Goal: Entertainment & Leisure: Consume media (video, audio)

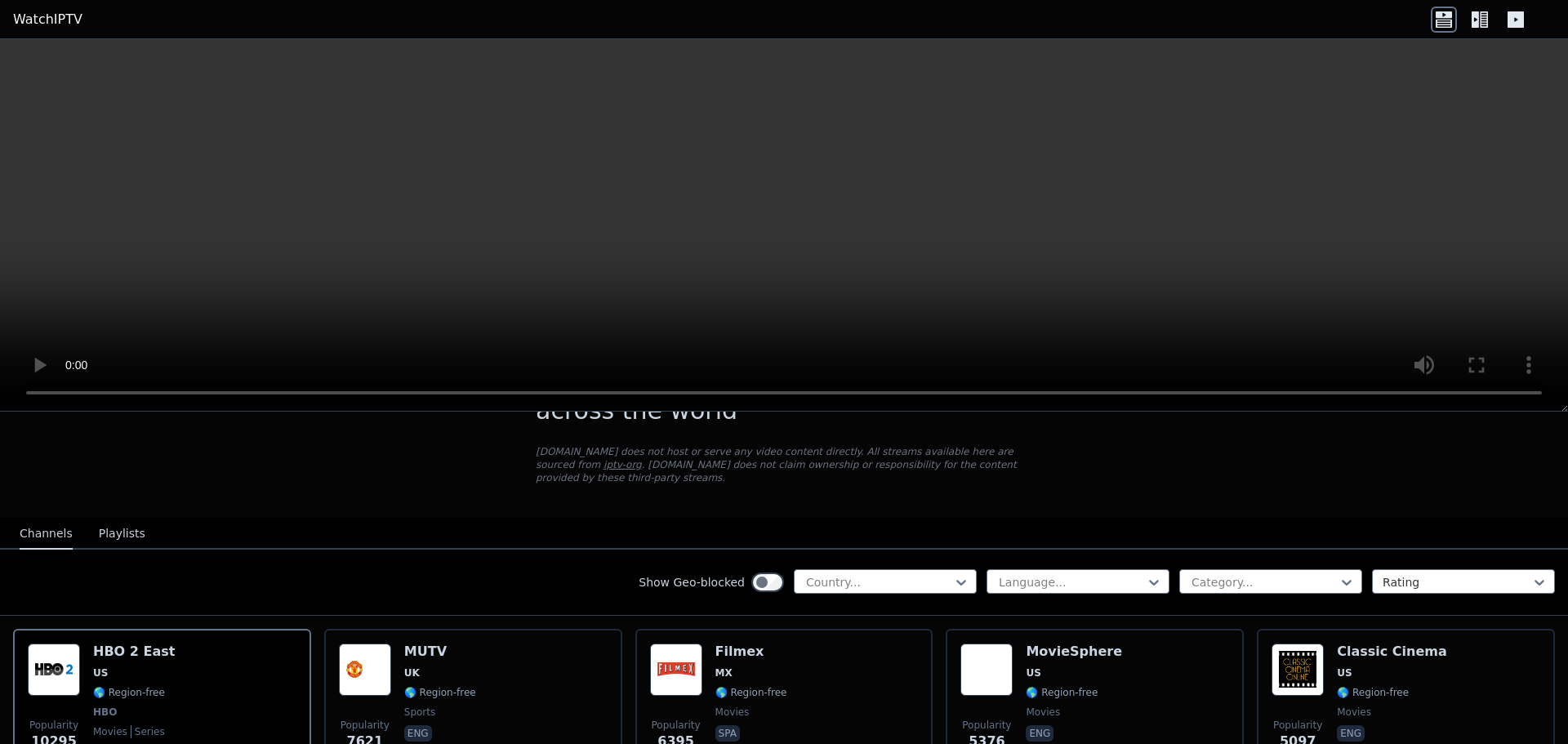
scroll to position [82, 0]
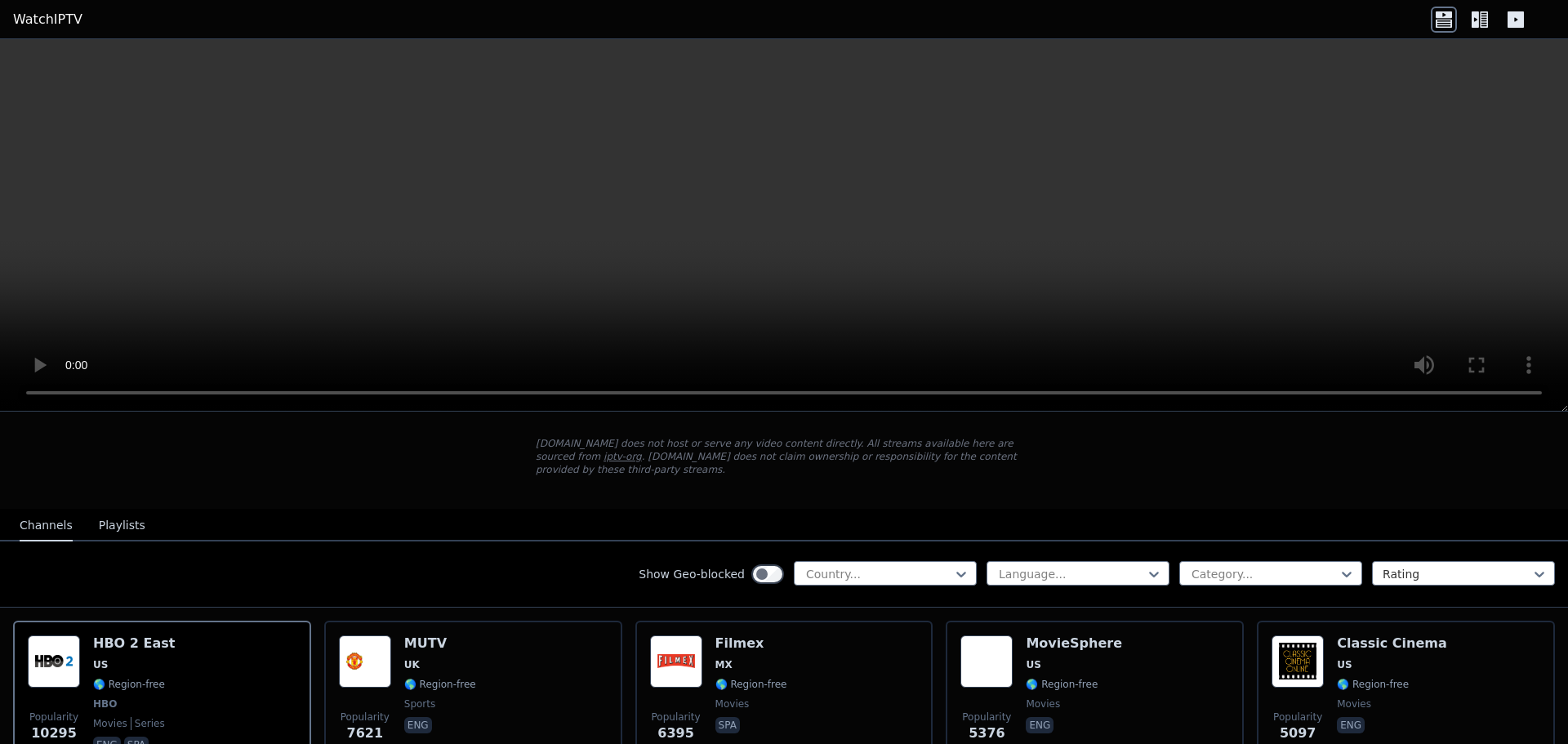
click at [112, 510] on button "Playlists" at bounding box center [122, 525] width 46 height 31
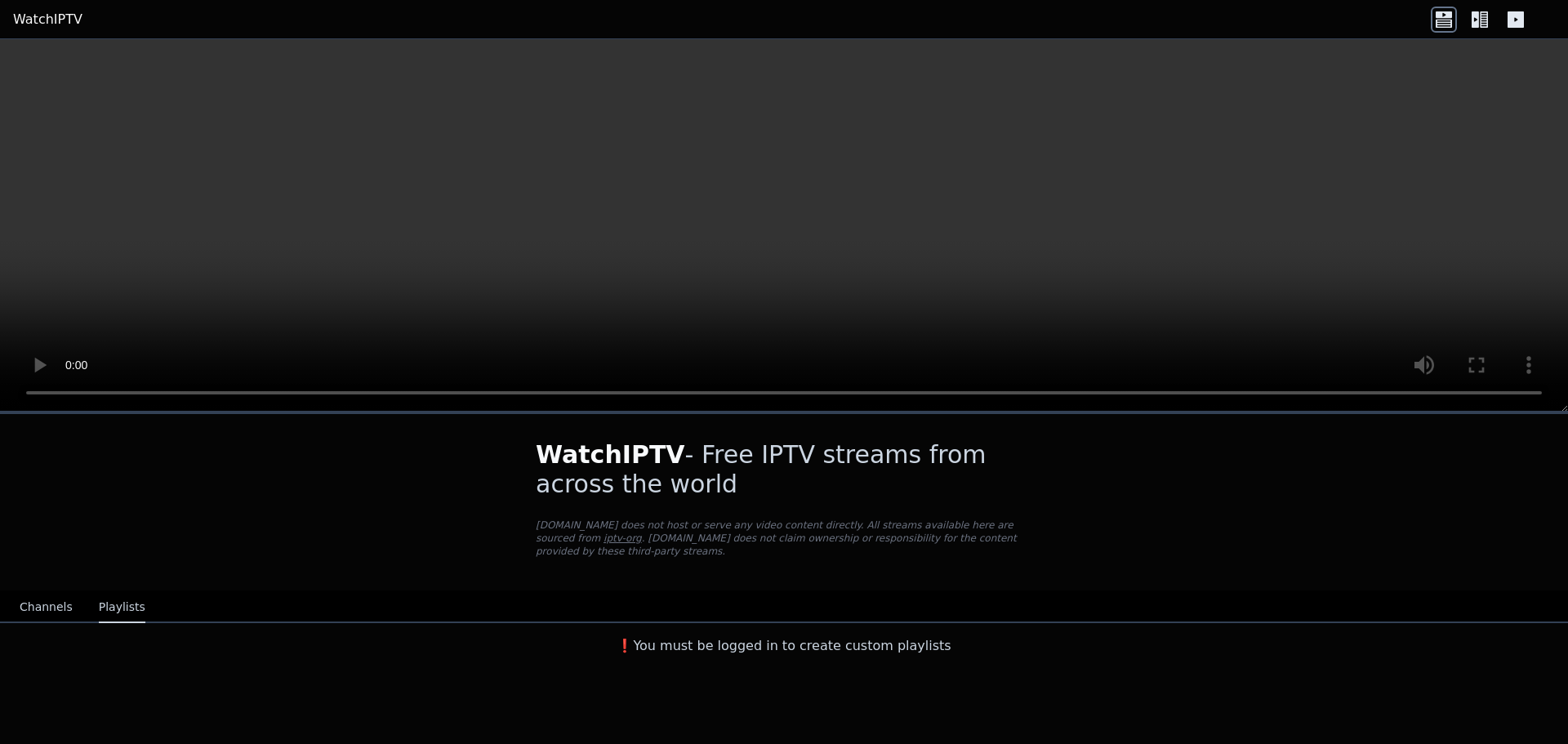
scroll to position [0, 0]
click at [53, 596] on button "Channels" at bounding box center [46, 607] width 53 height 31
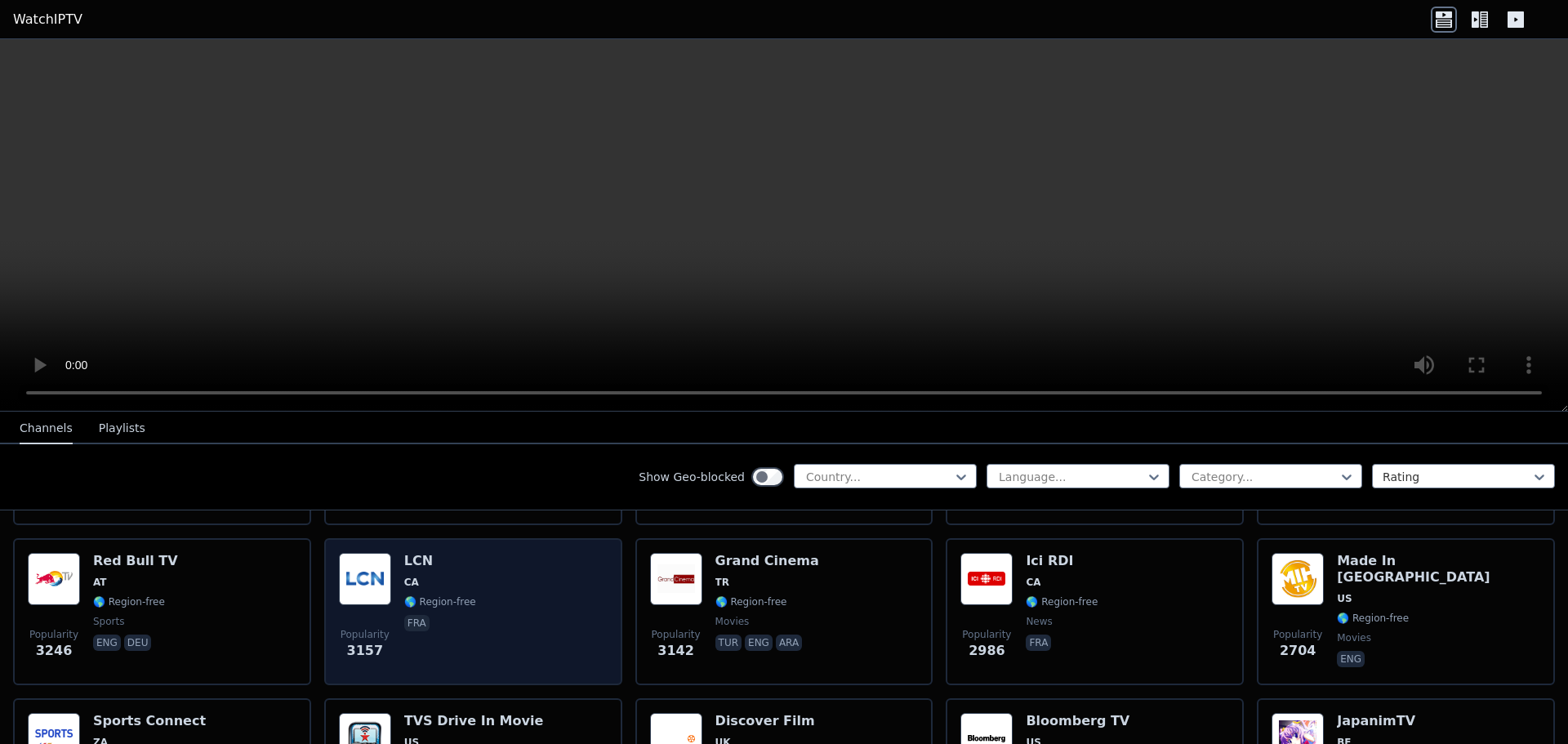
scroll to position [489, 0]
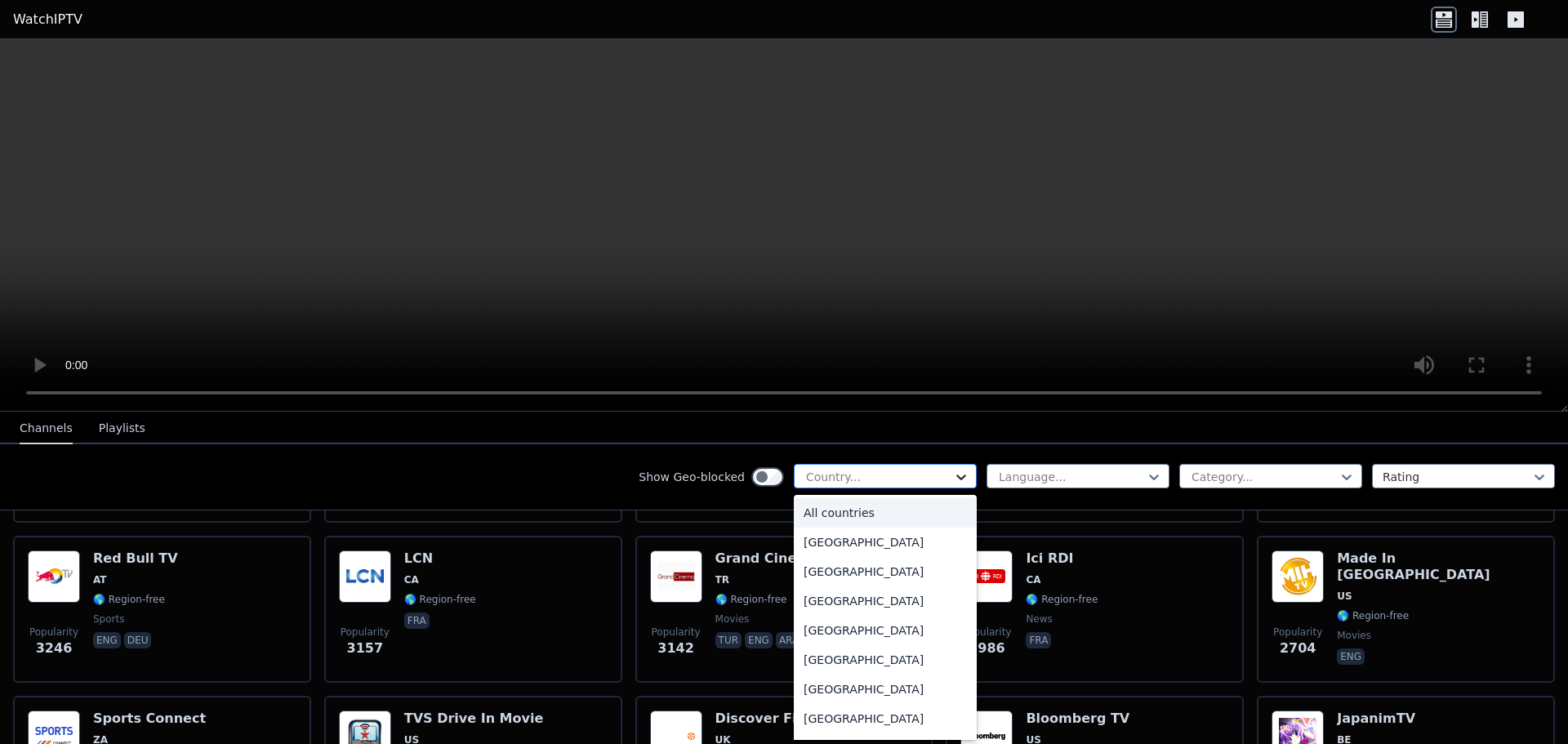
click at [953, 474] on icon at bounding box center [961, 477] width 17 height 17
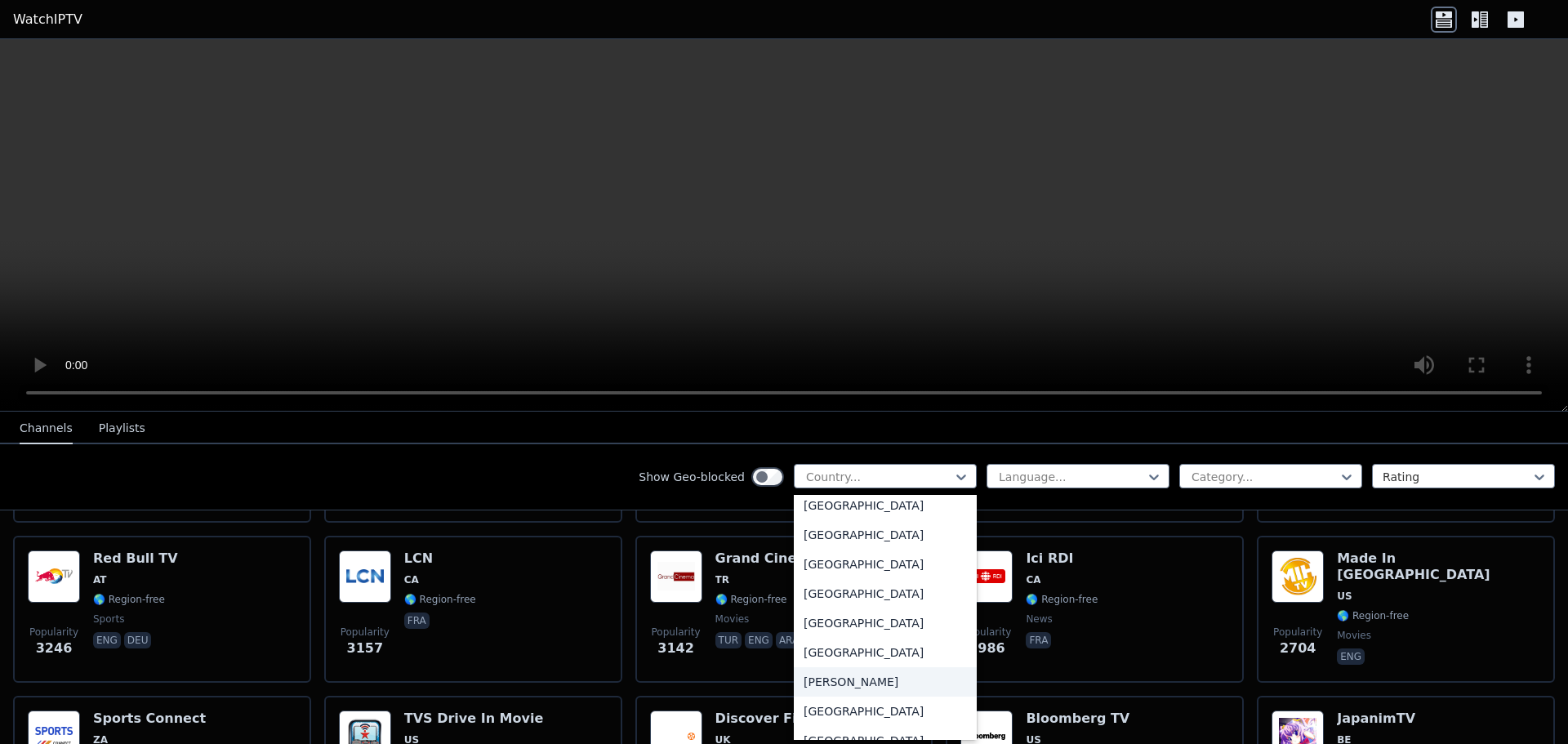
scroll to position [898, 0]
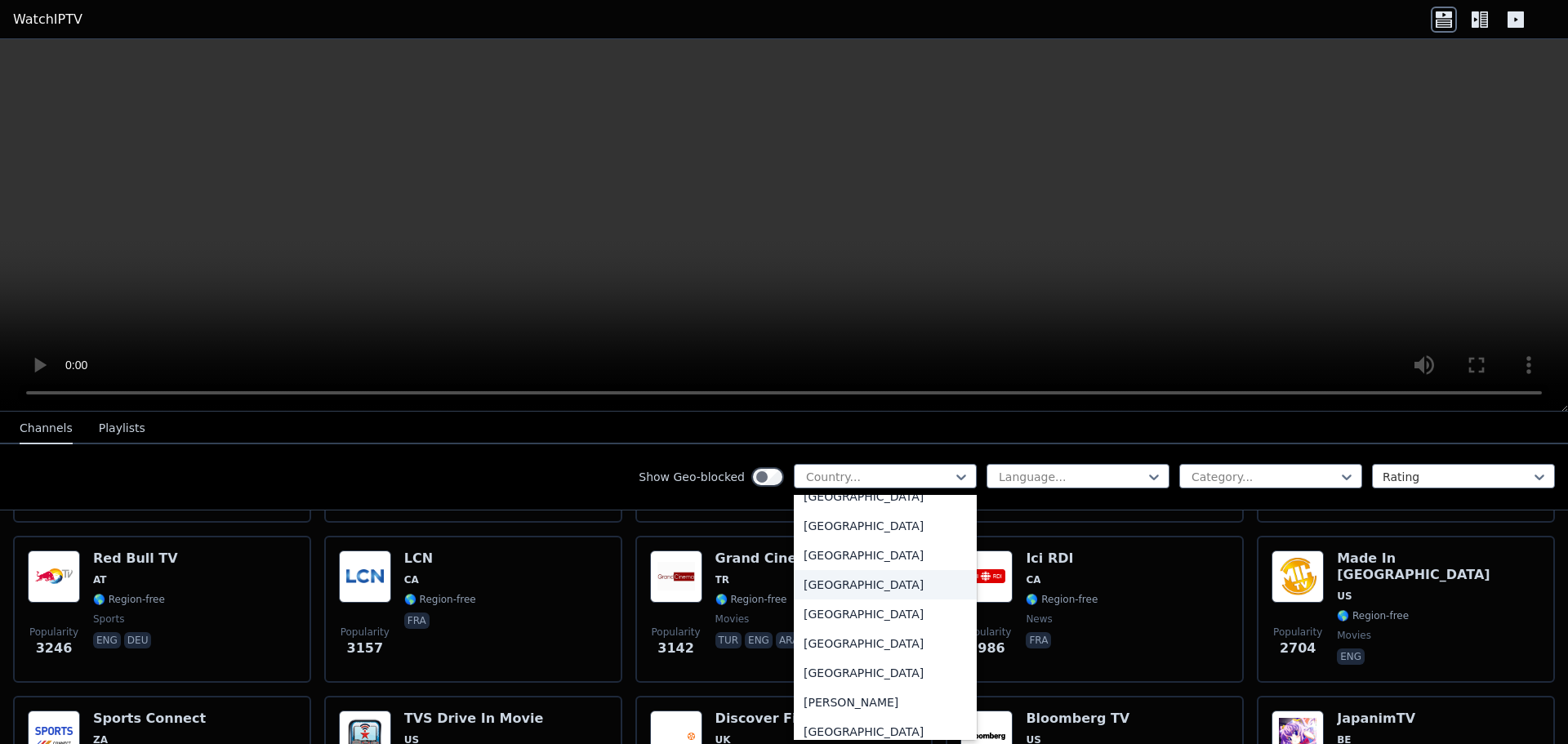
click at [823, 584] on div "[GEOGRAPHIC_DATA]" at bounding box center [884, 585] width 183 height 30
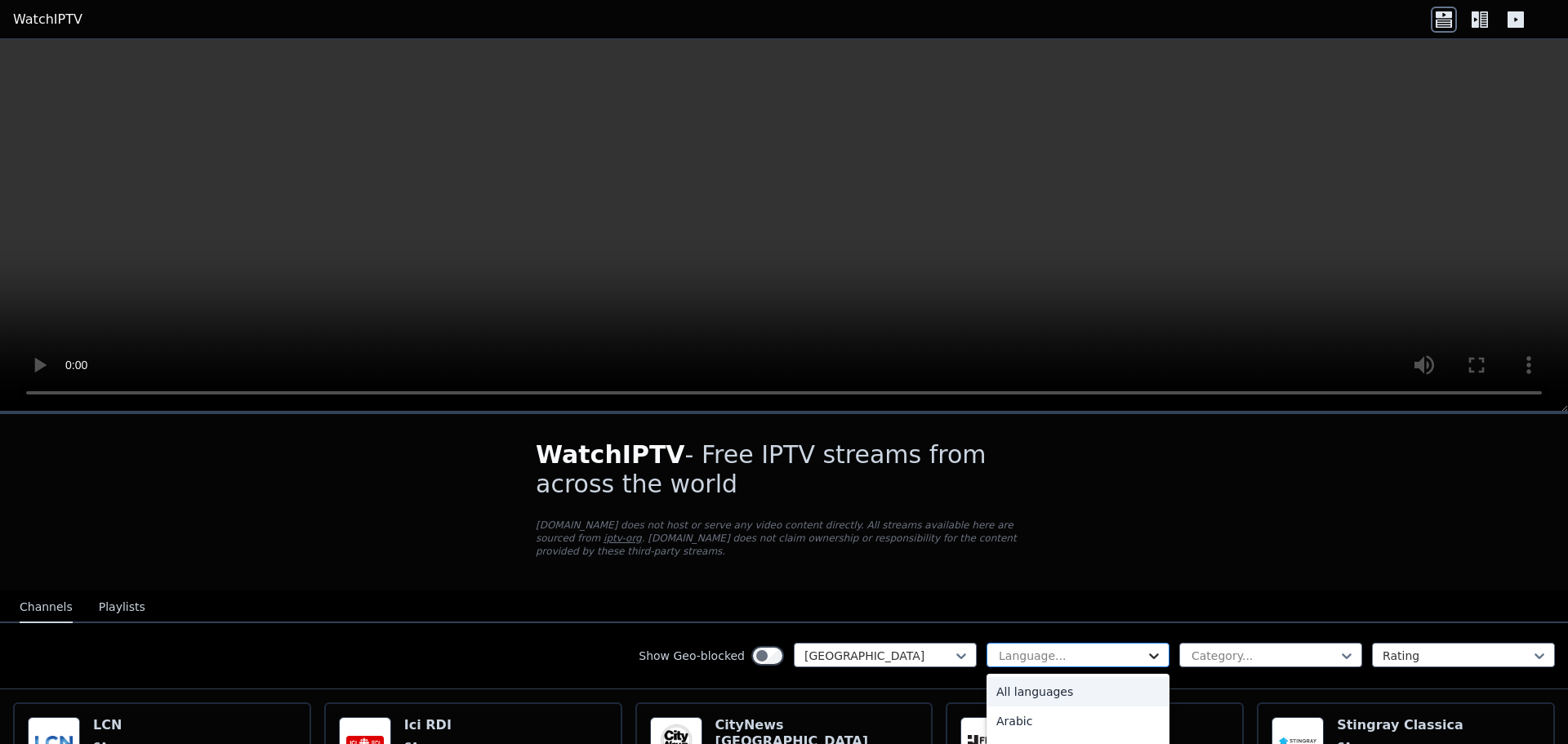
click at [1149, 653] on icon at bounding box center [1154, 656] width 10 height 6
click at [1015, 684] on div "French" at bounding box center [1078, 698] width 183 height 30
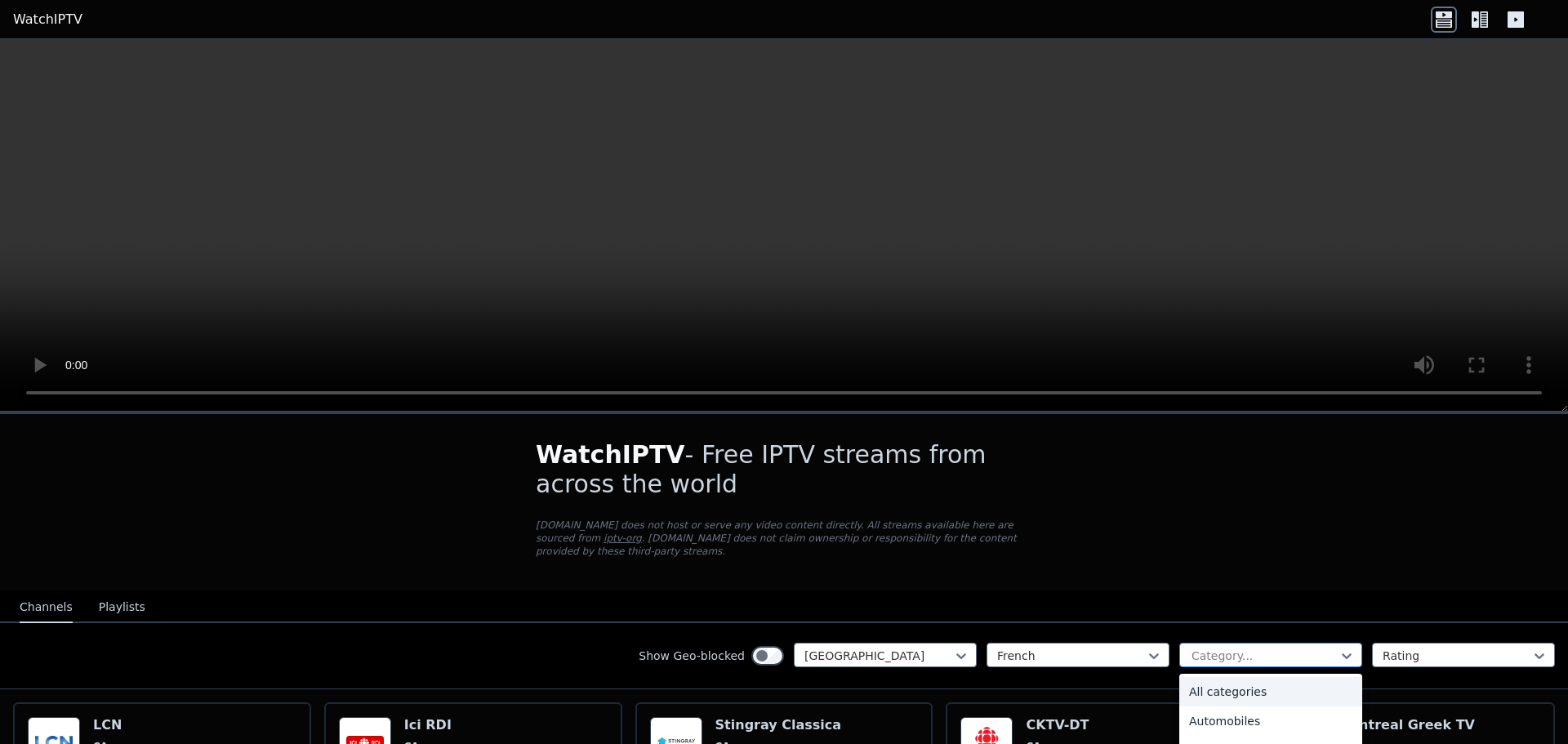
click at [1300, 647] on div at bounding box center [1264, 656] width 149 height 17
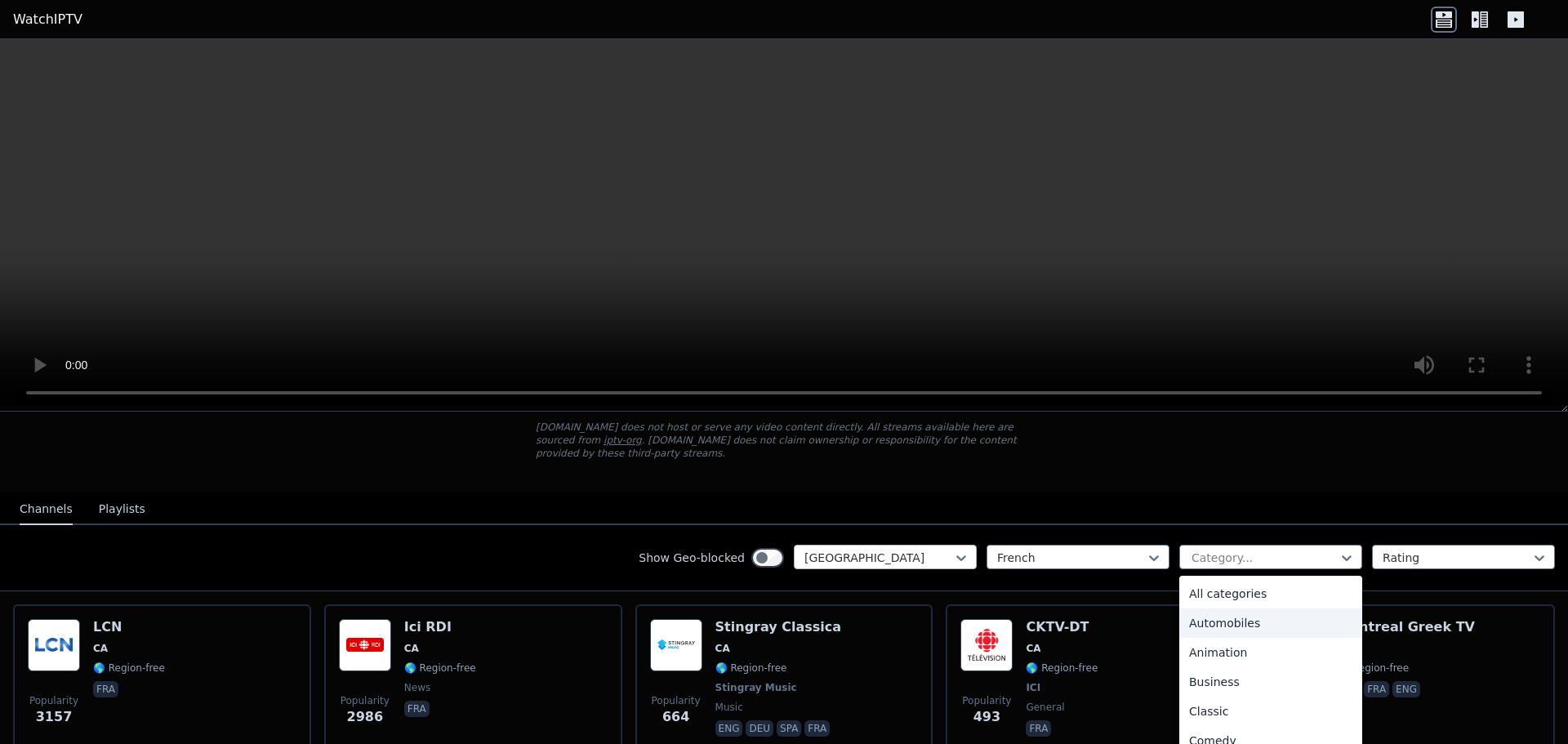
scroll to position [82, 0]
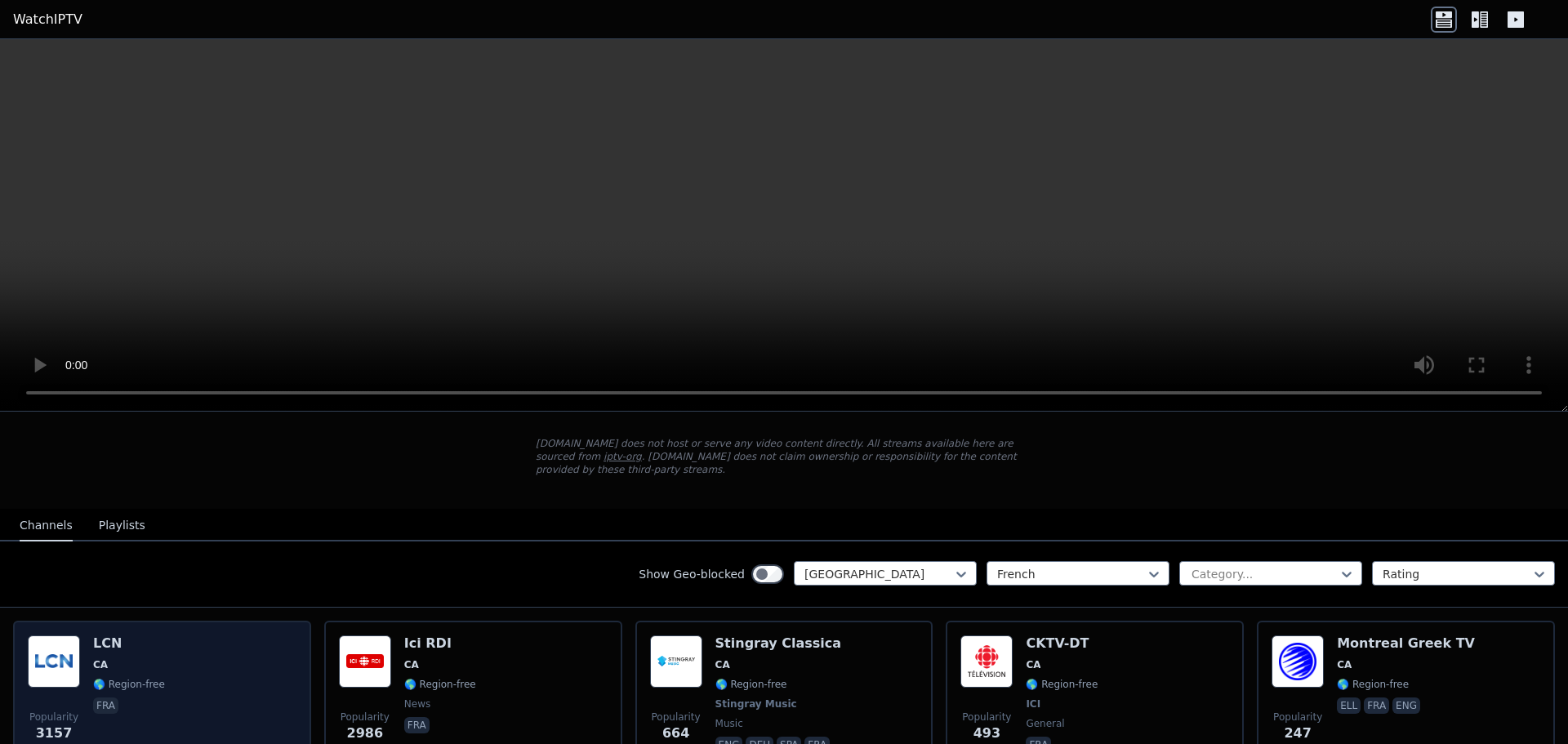
click at [192, 672] on div "Popularity 3157 LCN CA 🌎 Region-free fra" at bounding box center [162, 696] width 268 height 121
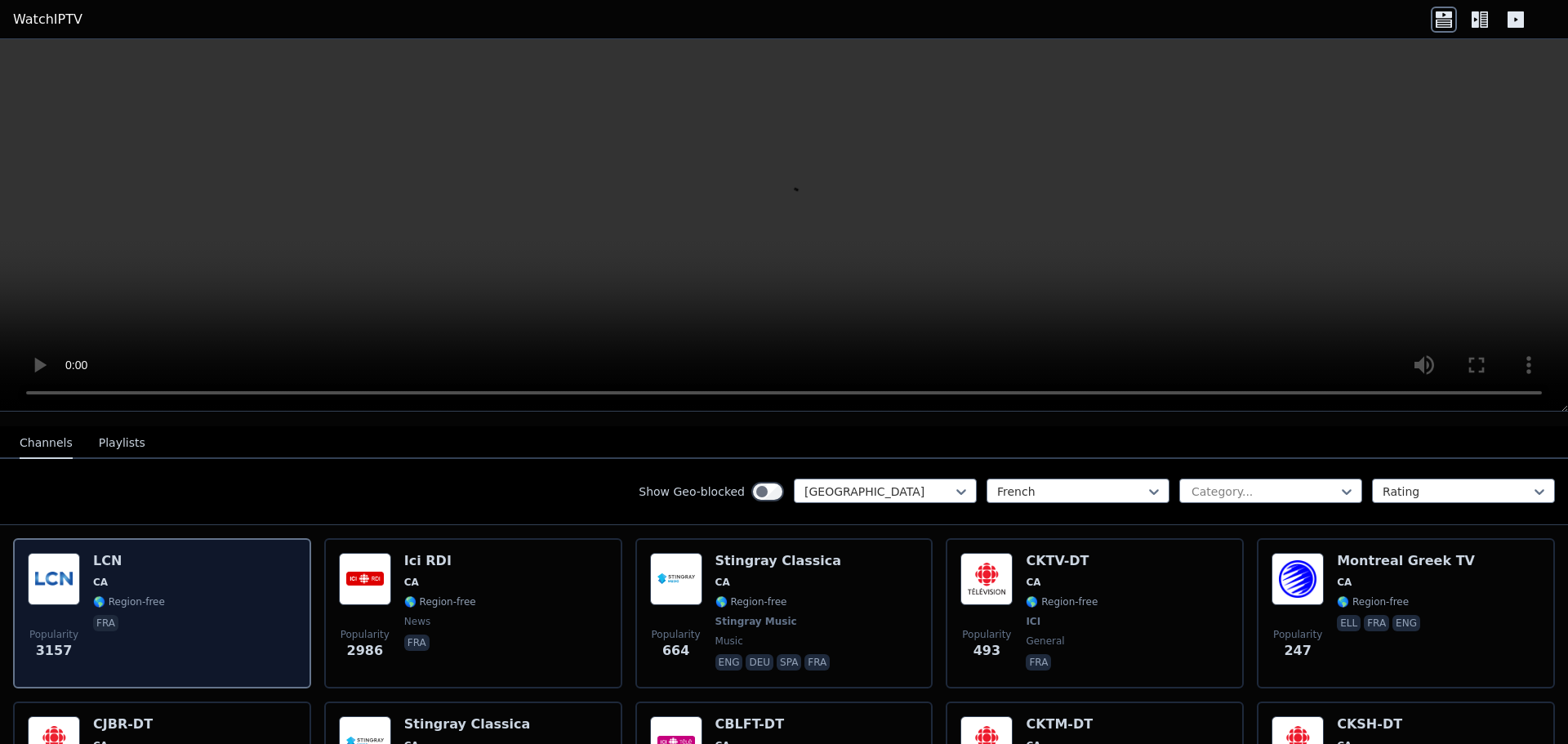
scroll to position [164, 0]
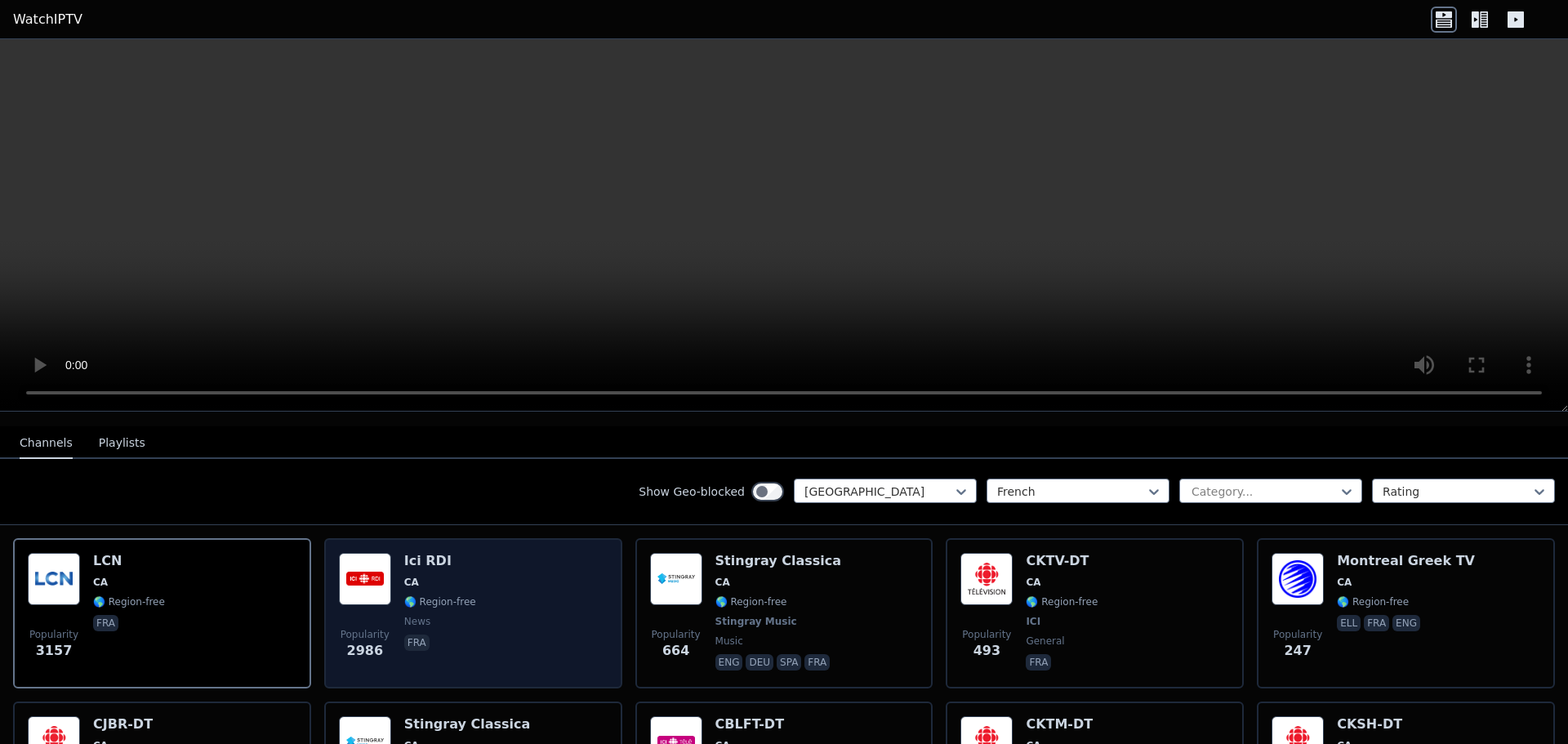
click at [380, 577] on img at bounding box center [365, 579] width 52 height 52
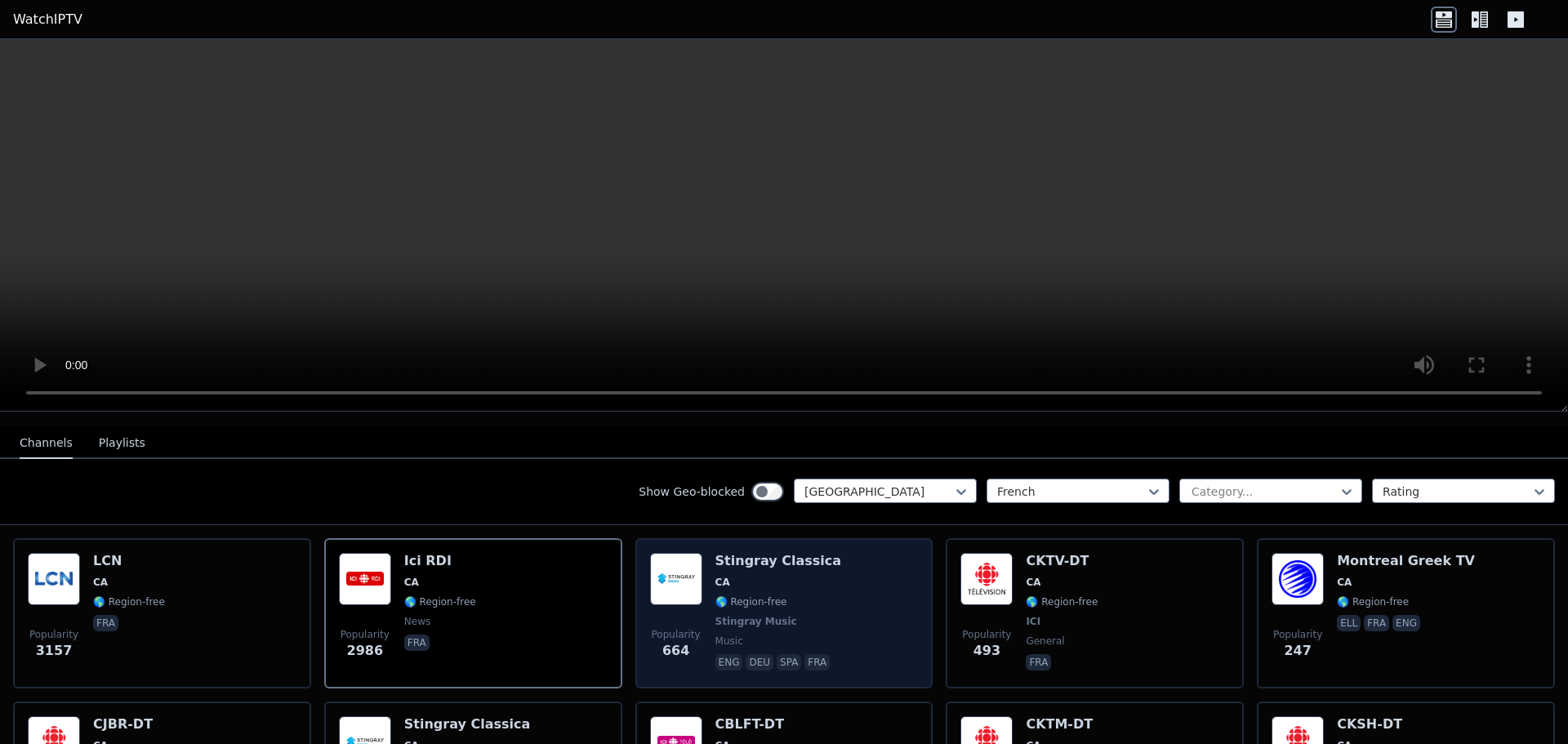
click at [807, 576] on span "CA" at bounding box center [778, 582] width 126 height 13
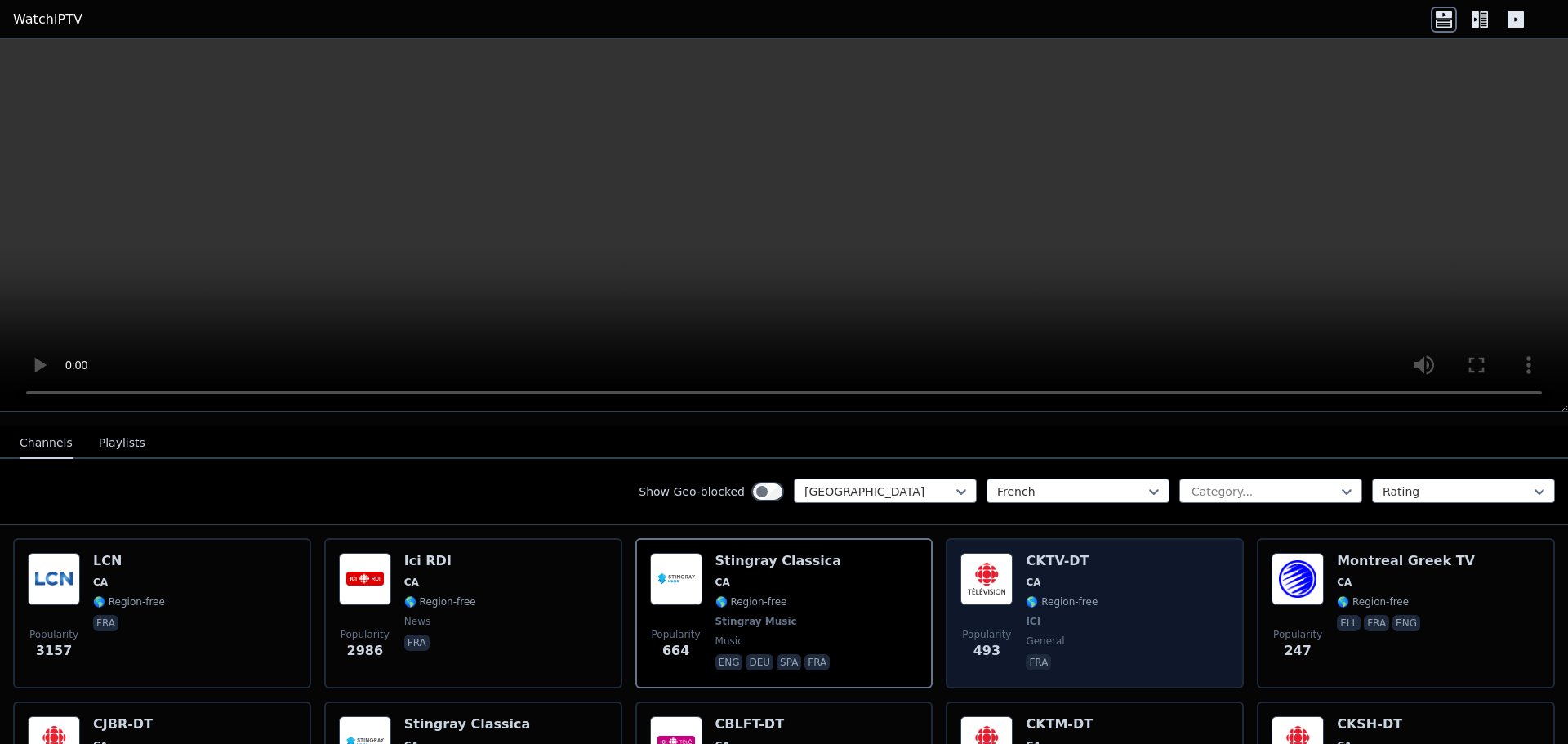
click at [1013, 581] on div "Popularity 493 CKTV-DT CA 🌎 Region-free ICI general fra" at bounding box center [1094, 613] width 268 height 121
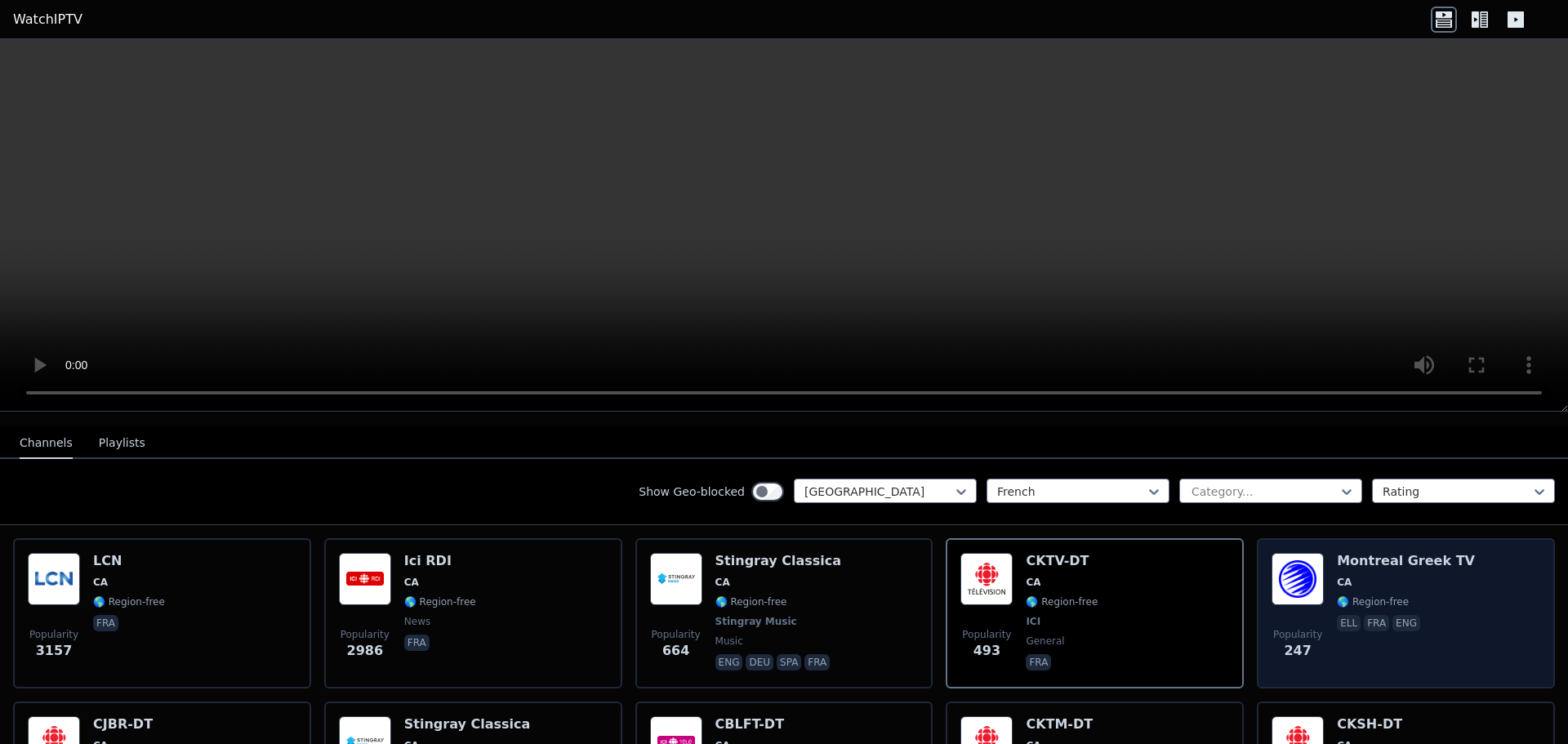
click at [1337, 576] on span "CA" at bounding box center [1344, 582] width 15 height 13
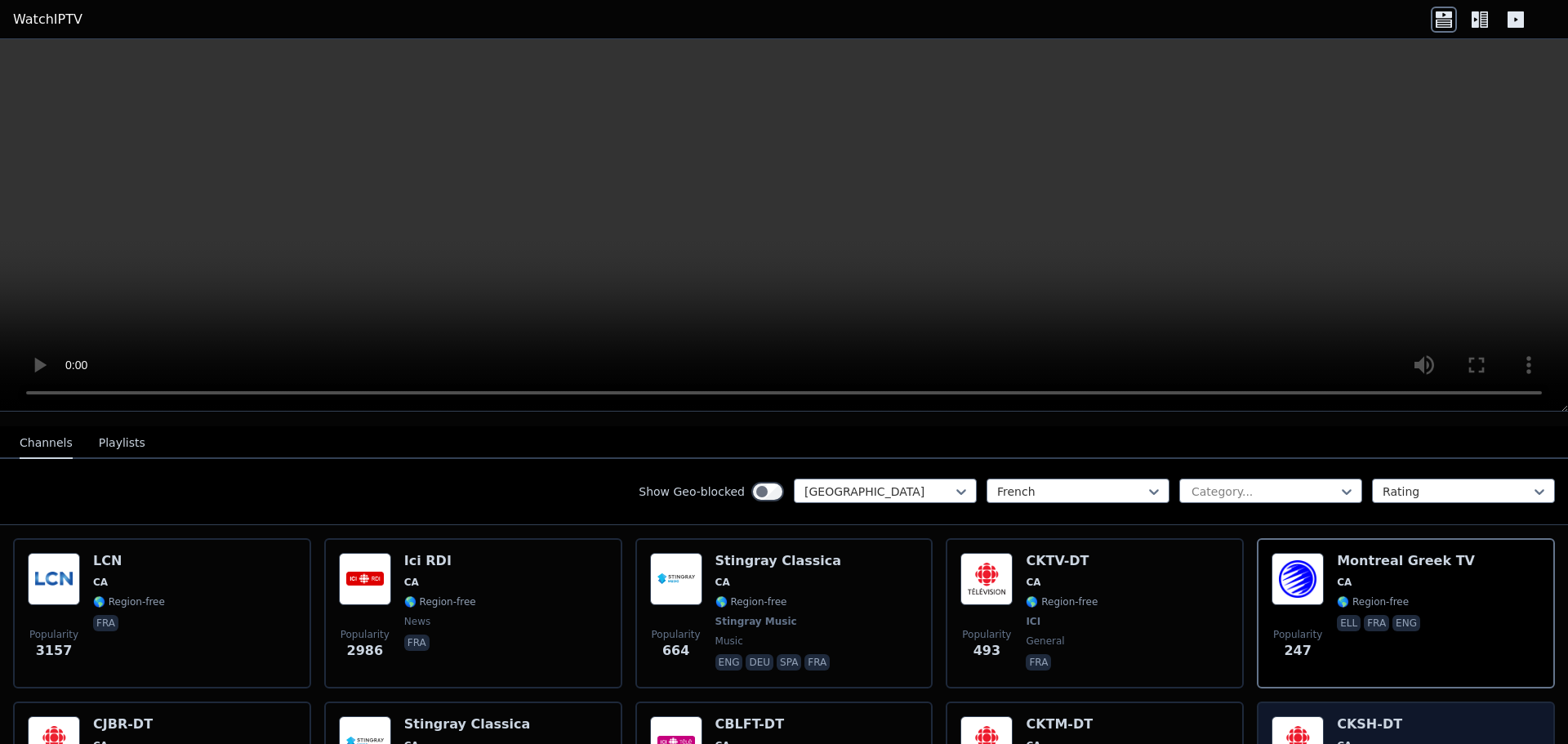
click at [1337, 716] on h6 "CKSH-DT" at bounding box center [1372, 724] width 72 height 17
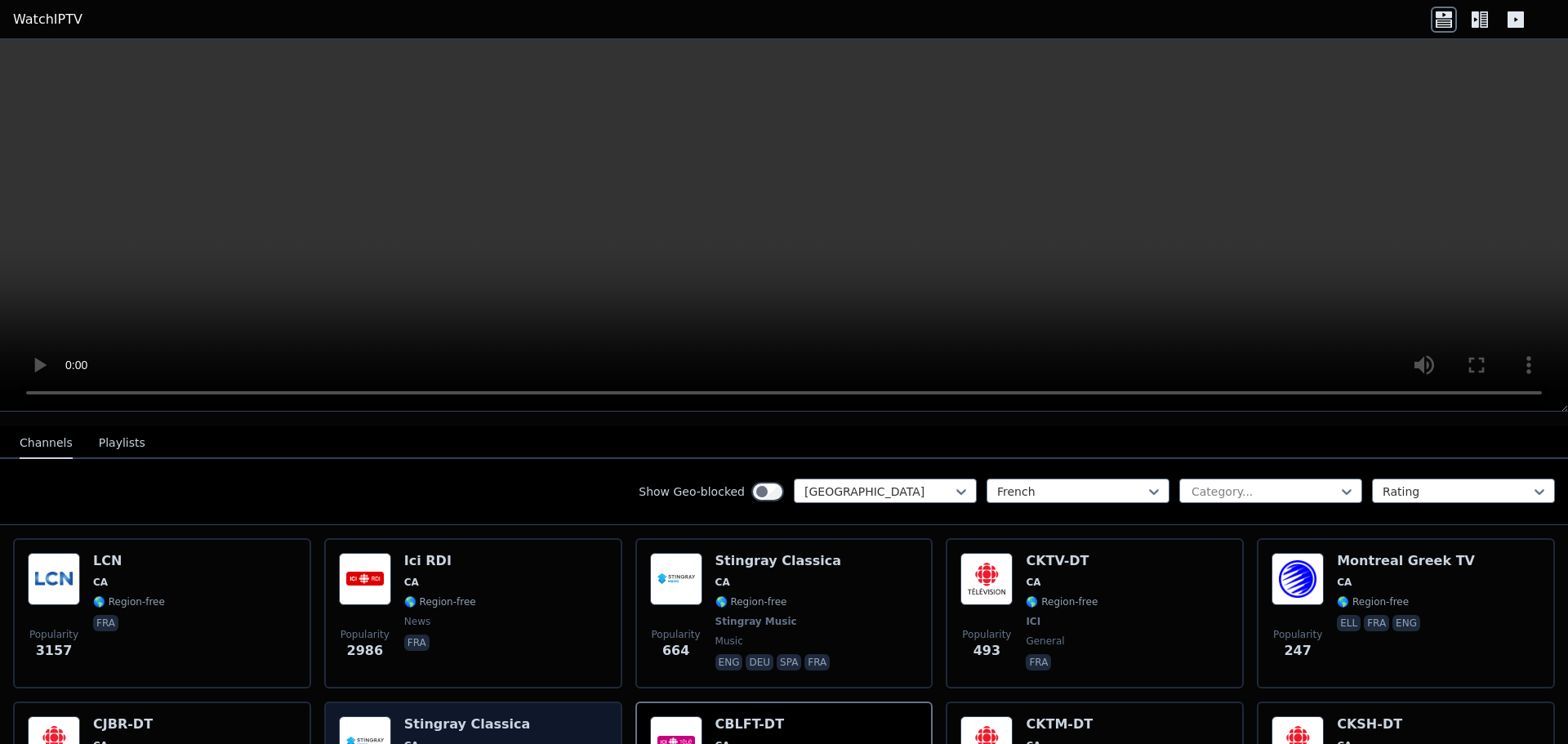
click at [483, 739] on span "CA" at bounding box center [467, 746] width 126 height 13
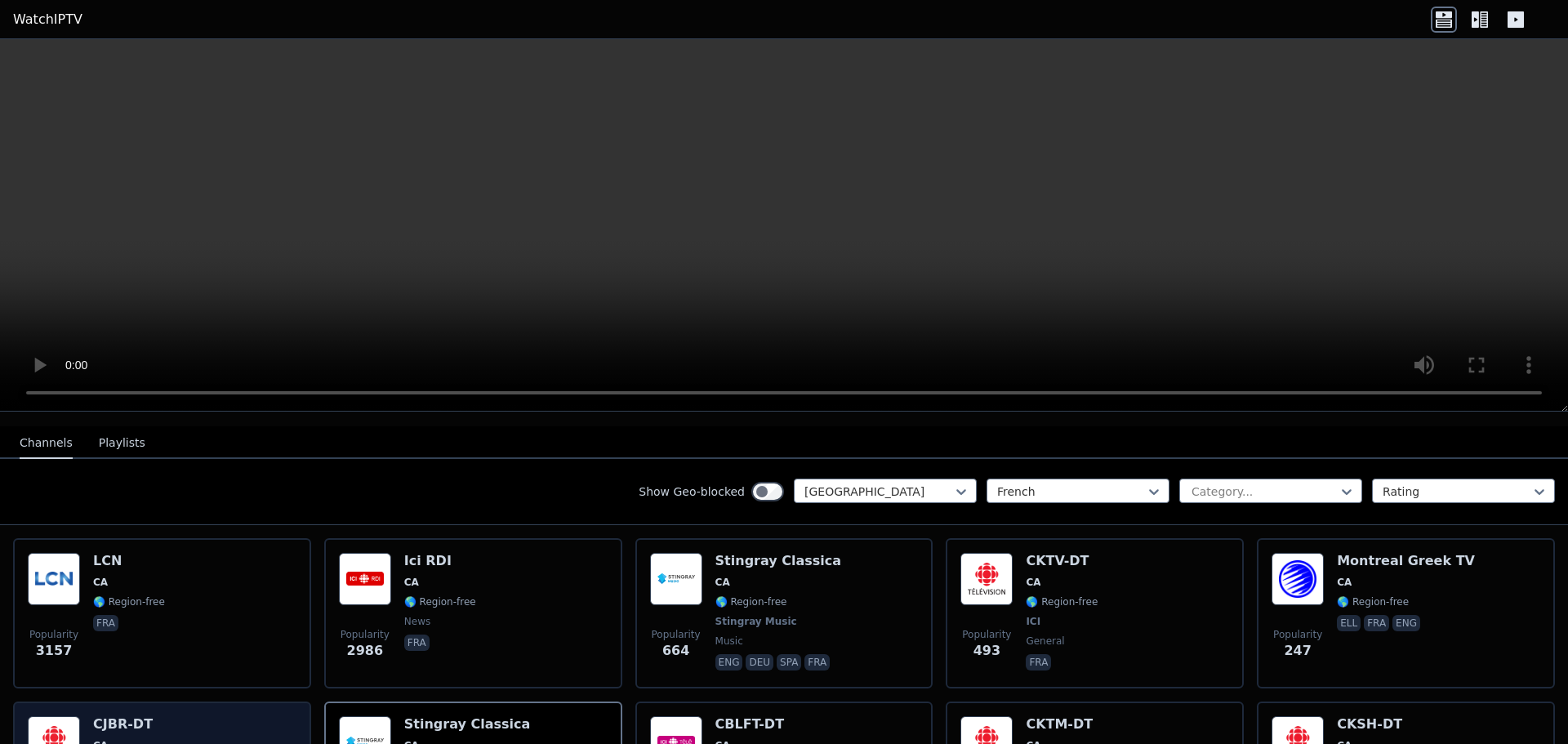
click at [117, 716] on h6 "CJBR-DT" at bounding box center [128, 724] width 72 height 17
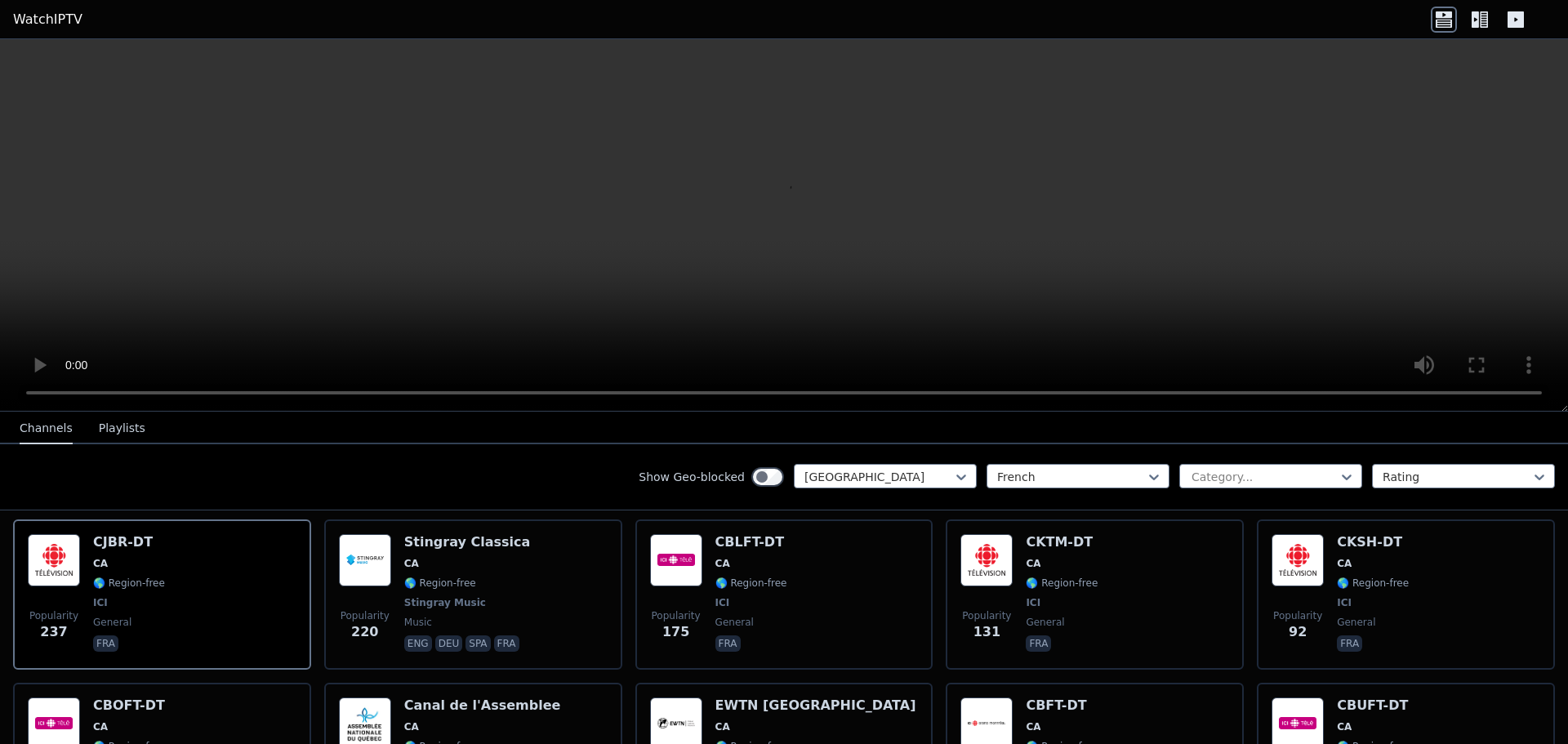
scroll to position [409, 0]
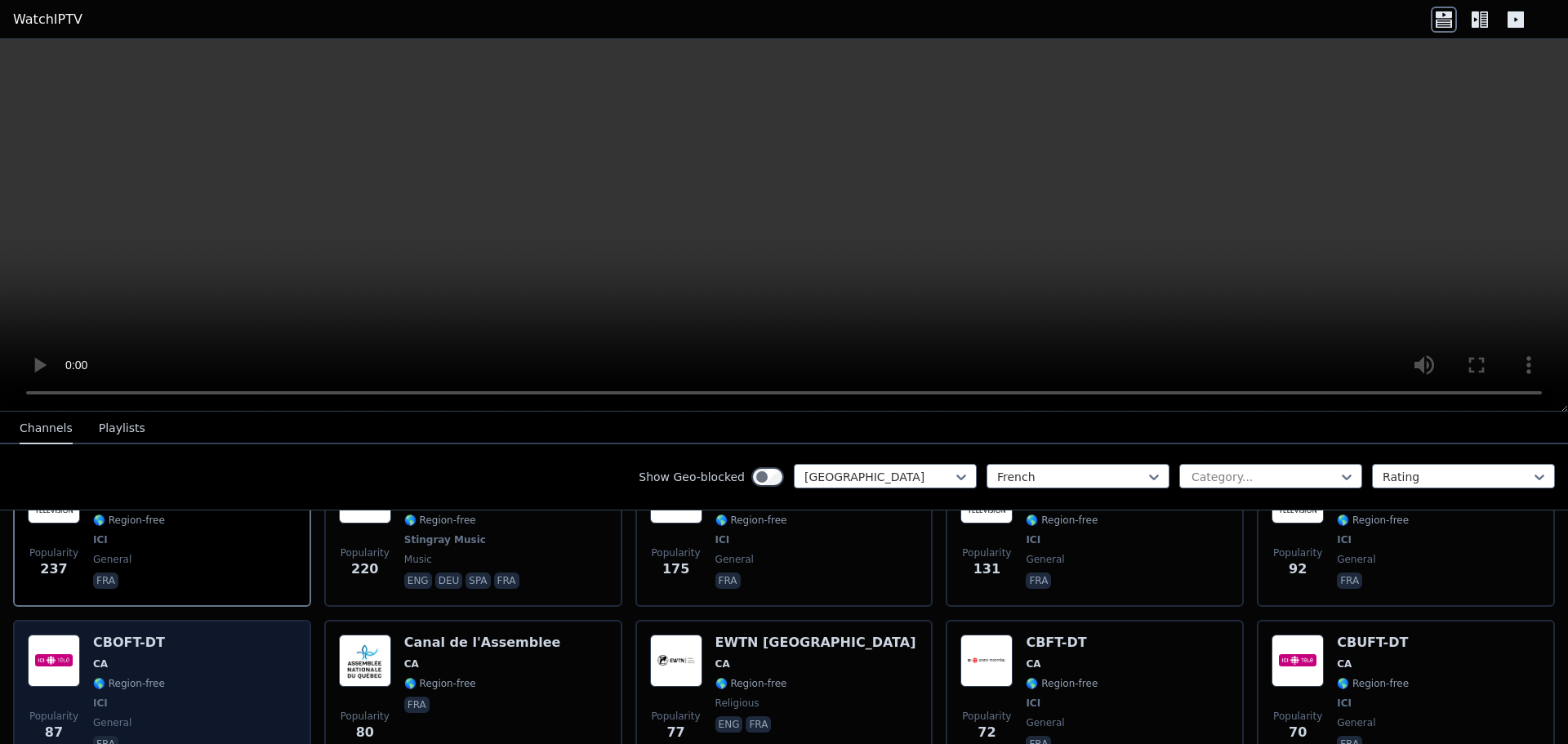
click at [181, 648] on div "Popularity 87 CBOFT-DT CA 🌎 Region-free ICI general fra" at bounding box center [162, 695] width 268 height 121
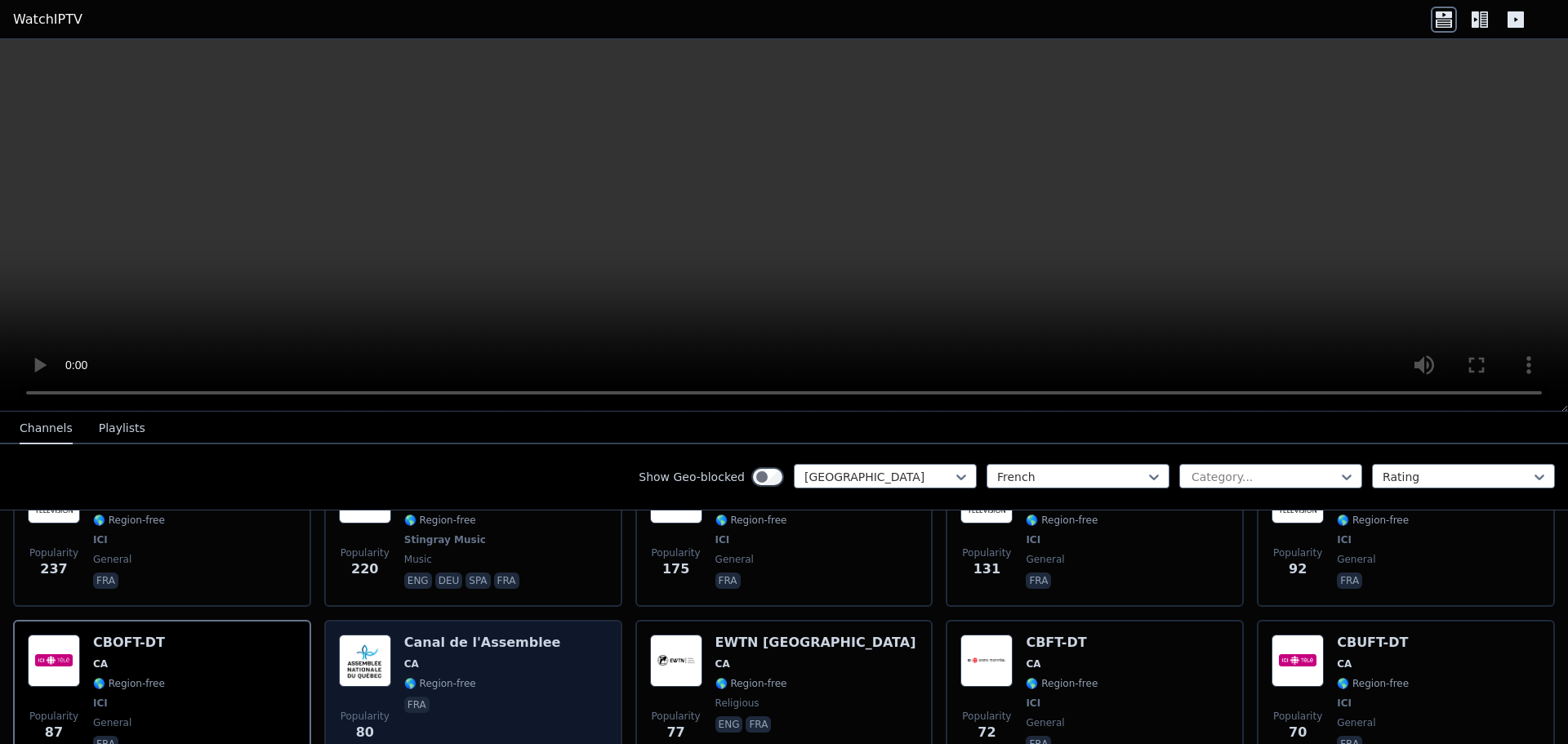
click at [409, 658] on span "CA" at bounding box center [412, 664] width 15 height 13
